Goal: Task Accomplishment & Management: Manage account settings

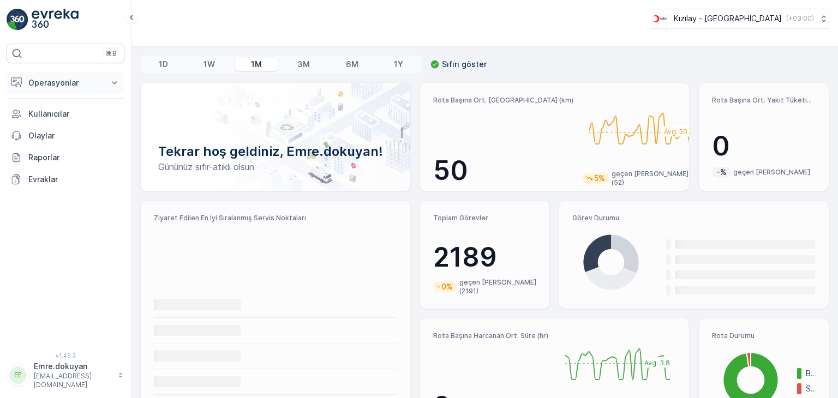
click at [79, 85] on p "Operasyonlar" at bounding box center [65, 83] width 74 height 11
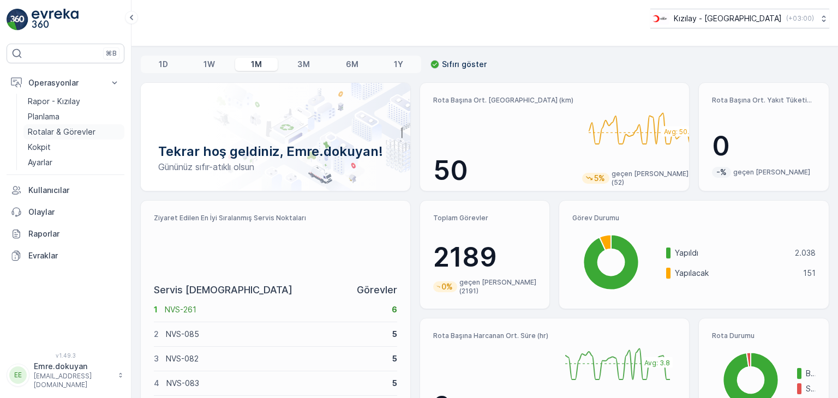
click at [76, 133] on p "Rotalar & Görevler" at bounding box center [62, 132] width 68 height 11
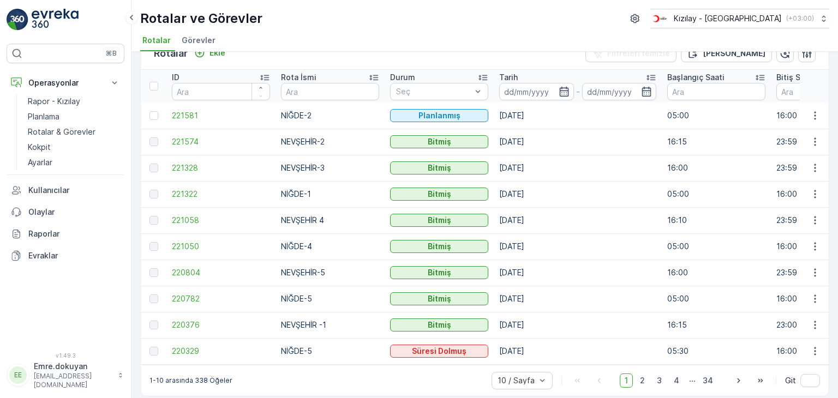
scroll to position [35, 0]
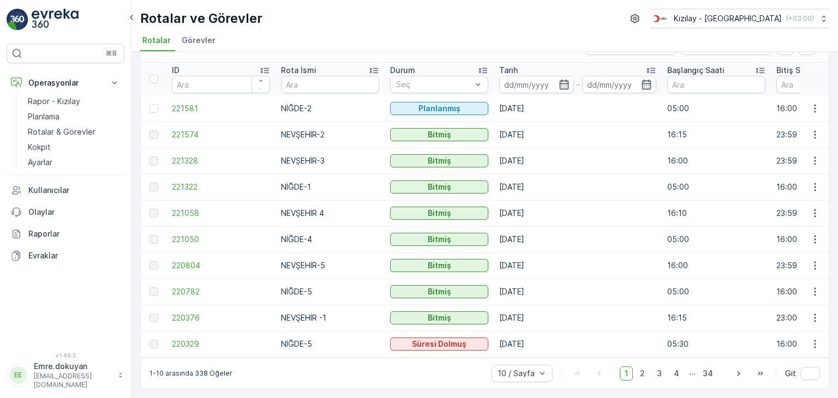
click at [535, 283] on td "[DATE]" at bounding box center [578, 292] width 168 height 26
click at [535, 376] on span "2" at bounding box center [642, 374] width 15 height 14
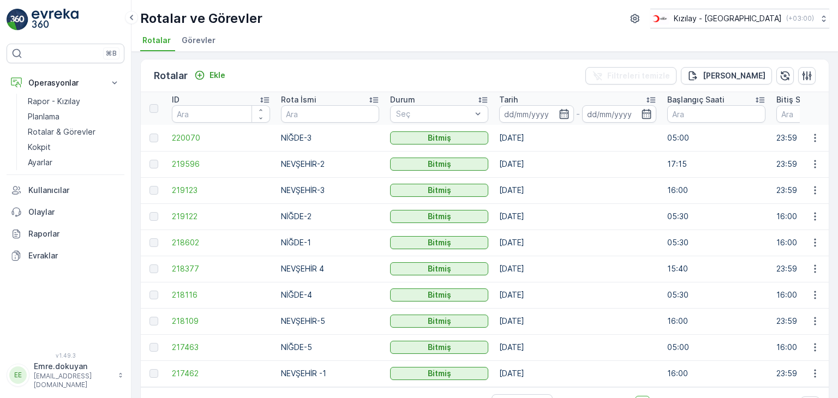
scroll to position [35, 0]
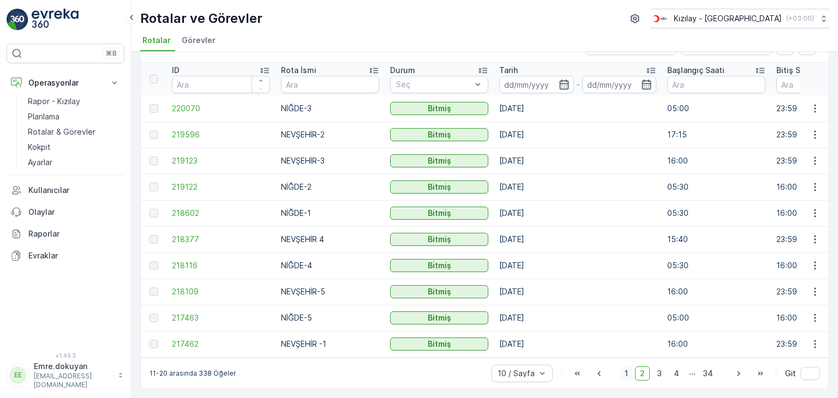
click at [535, 374] on span "1" at bounding box center [626, 374] width 13 height 14
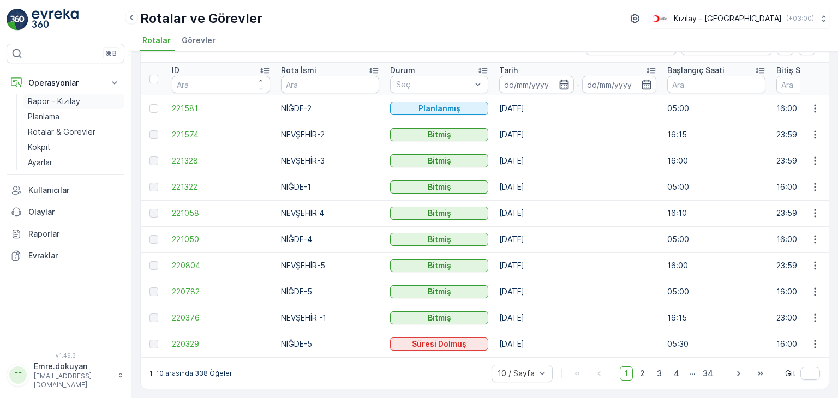
click at [63, 102] on p "Rapor - Kızılay" at bounding box center [54, 101] width 52 height 11
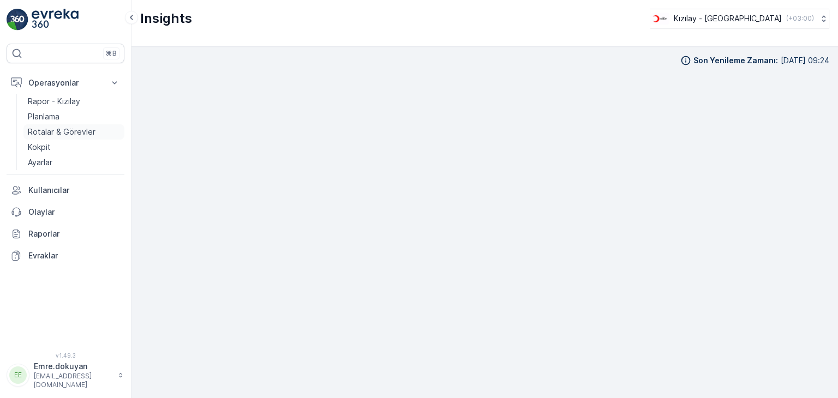
click at [63, 129] on p "Rotalar & Görevler" at bounding box center [62, 132] width 68 height 11
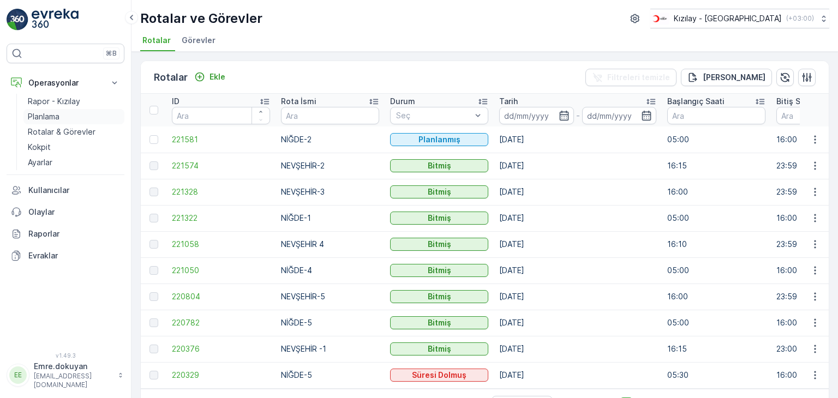
click at [55, 116] on p "Planlama" at bounding box center [44, 116] width 32 height 11
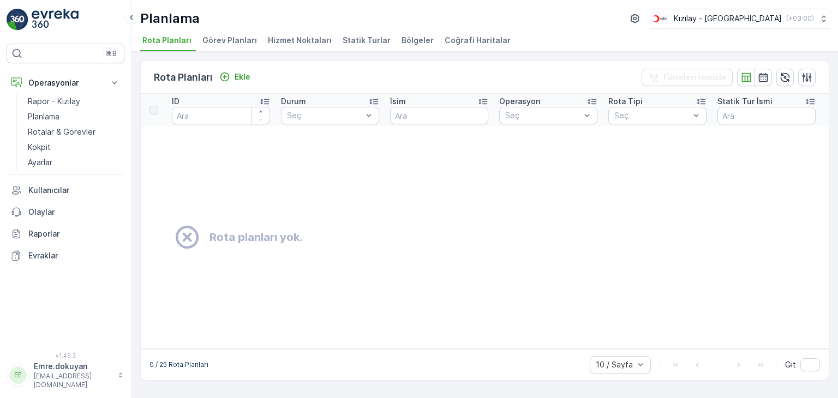
click at [403, 40] on span "Bölgeler" at bounding box center [418, 40] width 32 height 11
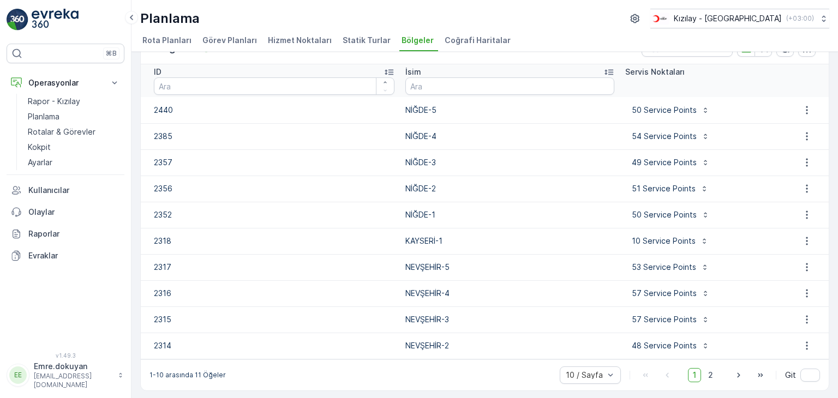
scroll to position [30, 0]
click at [535, 374] on span "2" at bounding box center [711, 375] width 15 height 14
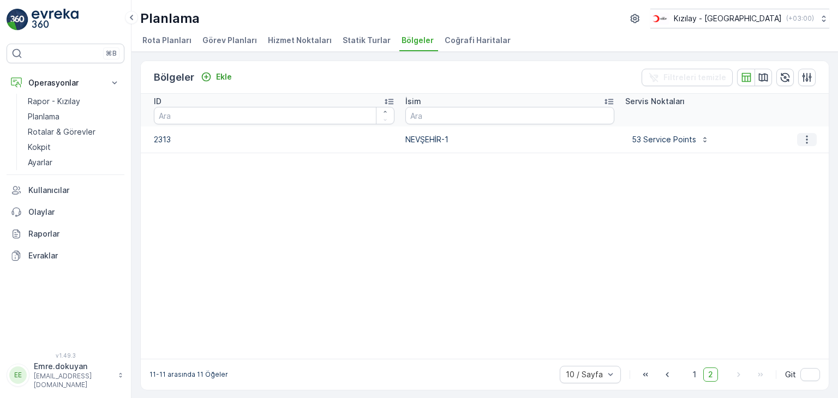
click at [535, 140] on icon "button" at bounding box center [807, 139] width 11 height 11
click at [535, 156] on span "Bölgeyi düzenle" at bounding box center [804, 155] width 59 height 11
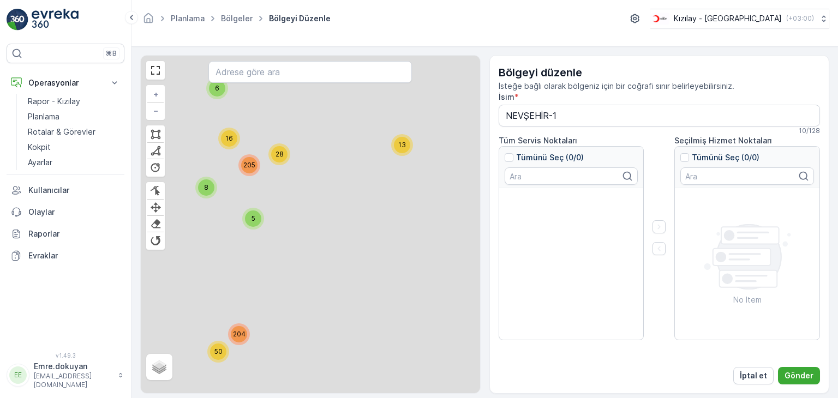
type input "NEVŞEHİR-1"
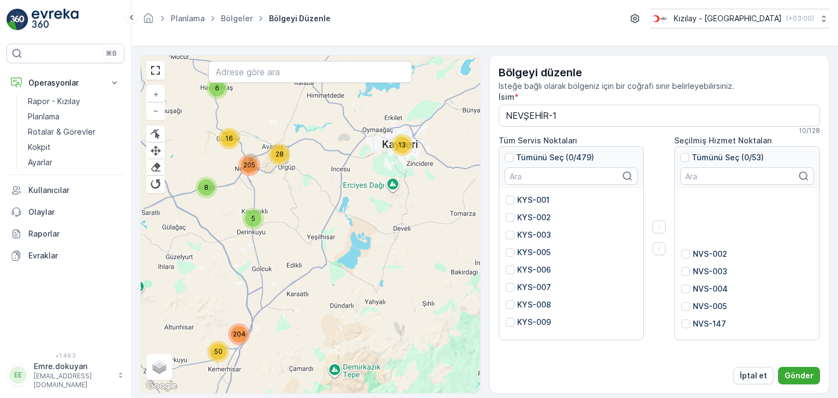
scroll to position [710, 0]
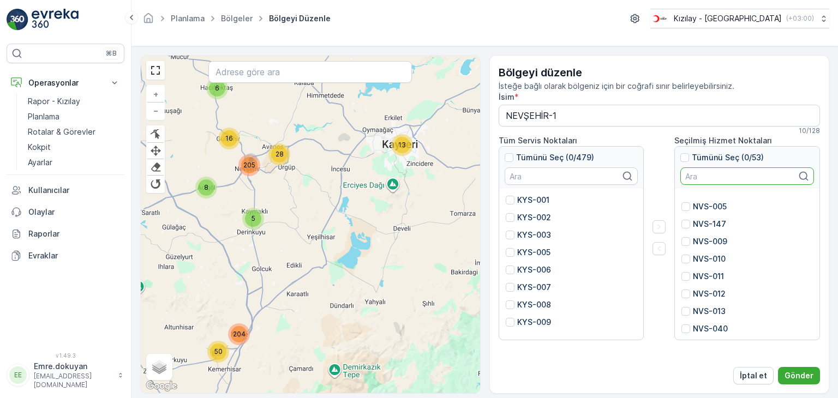
click at [535, 176] on input "text" at bounding box center [748, 176] width 134 height 17
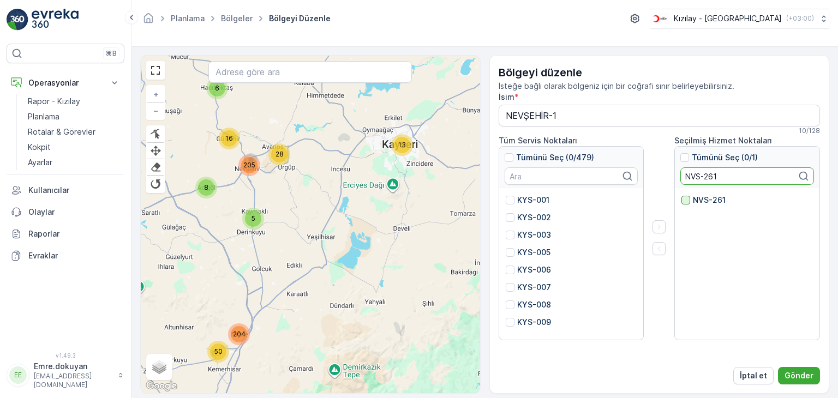
type input "NVS-261"
click at [535, 199] on div at bounding box center [686, 200] width 9 height 9
click at [535, 195] on input "NVS-261" at bounding box center [682, 195] width 0 height 0
click at [535, 247] on icon "button" at bounding box center [659, 249] width 3 height 5
click at [535, 373] on p "Gönder" at bounding box center [799, 376] width 29 height 11
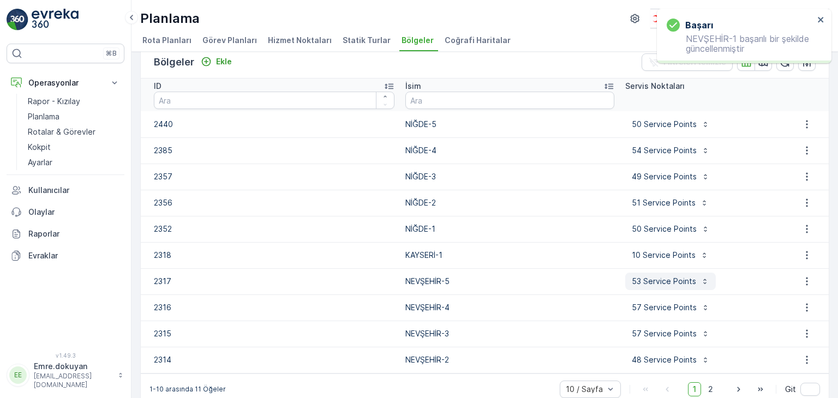
scroll to position [30, 0]
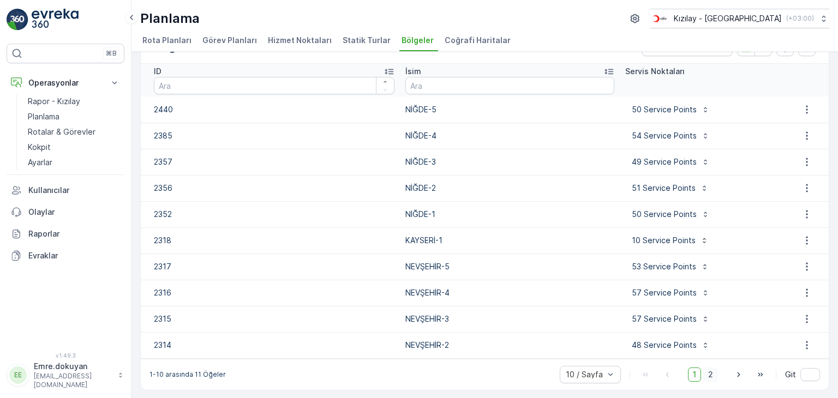
click at [535, 373] on span "2" at bounding box center [711, 375] width 15 height 14
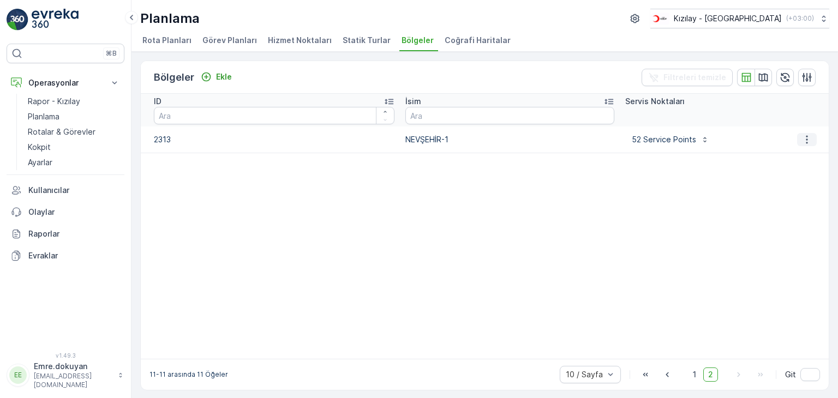
click at [535, 138] on icon "button" at bounding box center [807, 139] width 11 height 11
click at [535, 151] on span "Bölgeyi düzenle" at bounding box center [804, 155] width 59 height 11
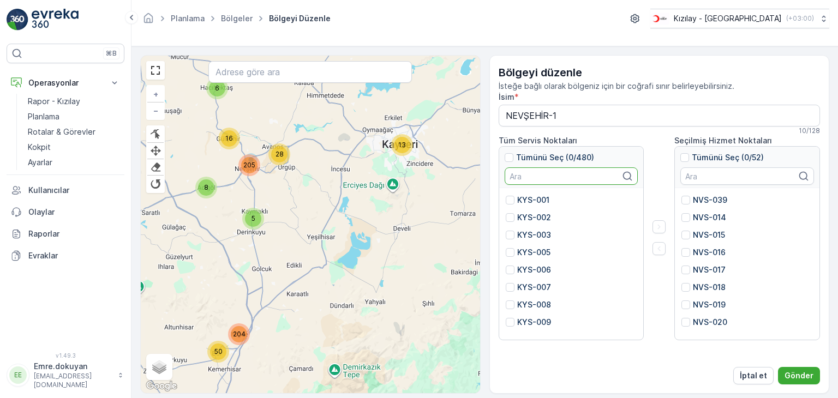
click at [535, 175] on input "text" at bounding box center [572, 176] width 134 height 17
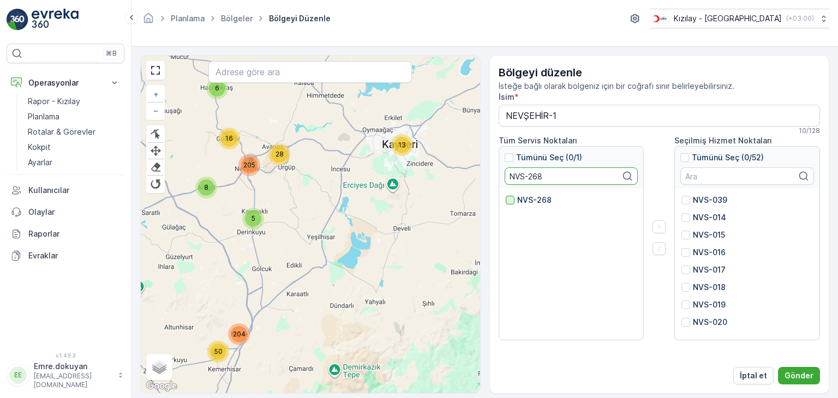
type input "NVS-268"
click at [509, 199] on div at bounding box center [510, 200] width 9 height 9
click at [506, 195] on input "NVS-268" at bounding box center [506, 195] width 0 height 0
click at [535, 227] on icon "button" at bounding box center [659, 227] width 11 height 11
click at [535, 377] on p "Gönder" at bounding box center [799, 376] width 29 height 11
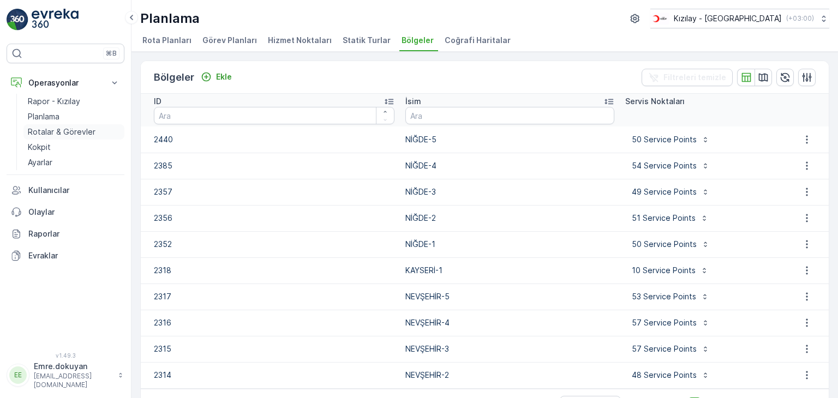
click at [76, 132] on p "Rotalar & Görevler" at bounding box center [62, 132] width 68 height 11
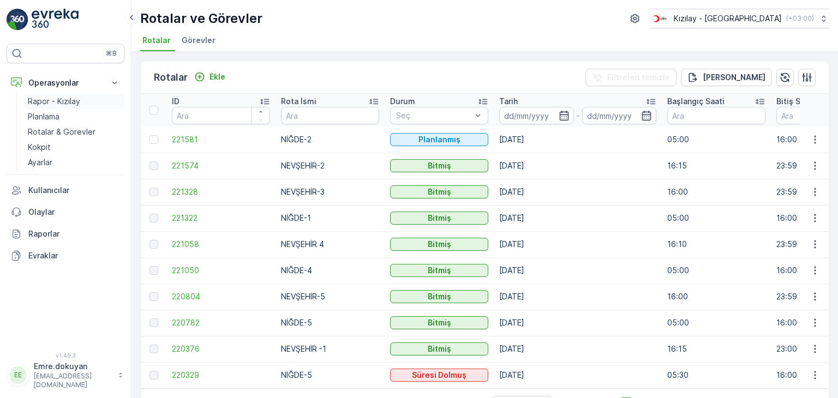
click at [64, 106] on p "Rapor - Kızılay" at bounding box center [54, 101] width 52 height 11
